Goal: Transaction & Acquisition: Purchase product/service

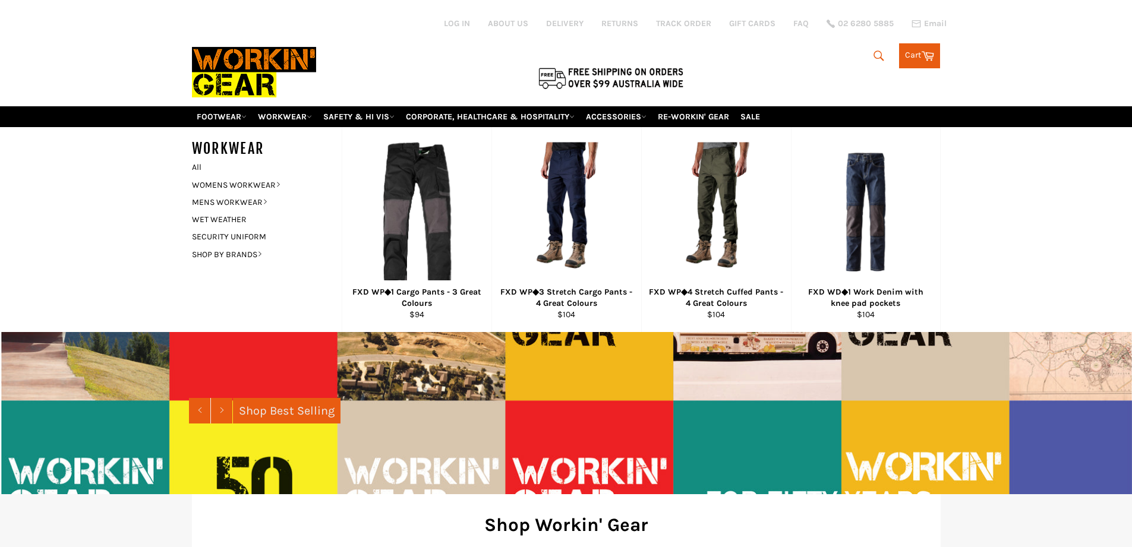
click at [849, 56] on div "Search Search Cart Cart 0 items" at bounding box center [816, 52] width 250 height 31
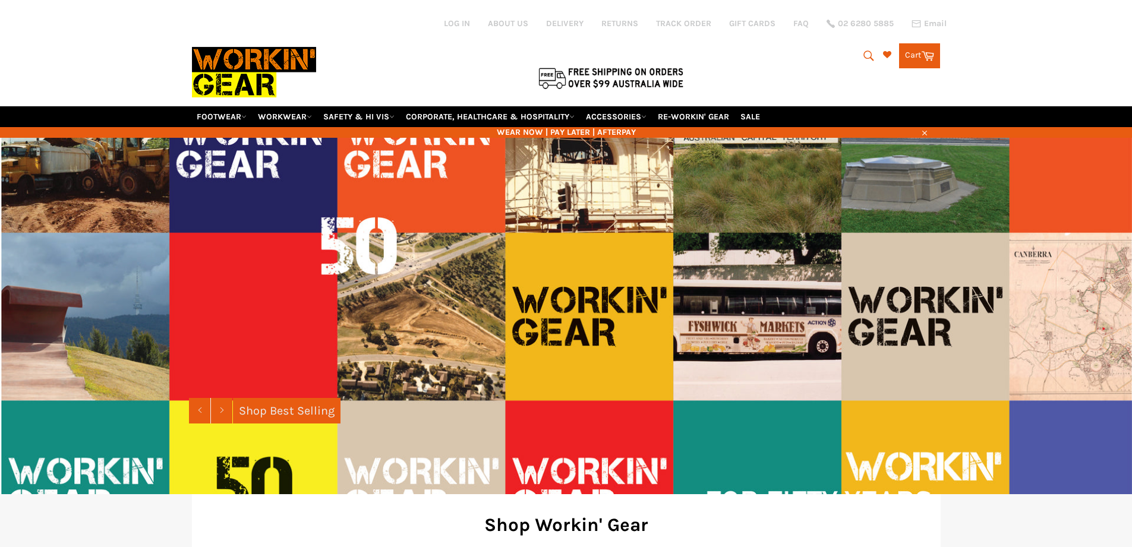
click at [874, 56] on icon "submit" at bounding box center [868, 55] width 13 height 13
click at [772, 60] on div "Search Search Cart Cart 0 items" at bounding box center [816, 53] width 250 height 106
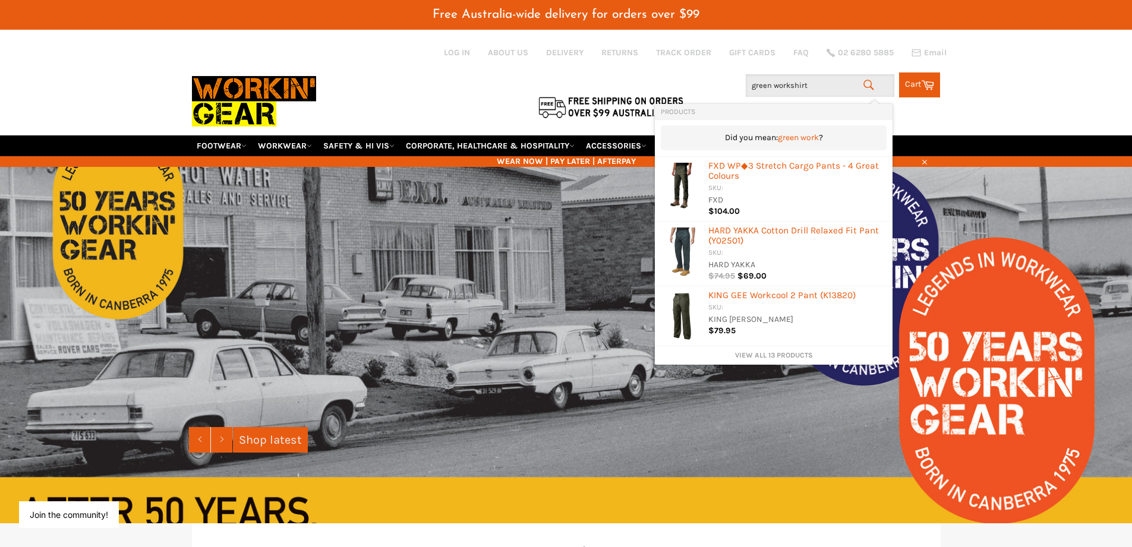
type input "green workshirts"
